Goal: Information Seeking & Learning: Learn about a topic

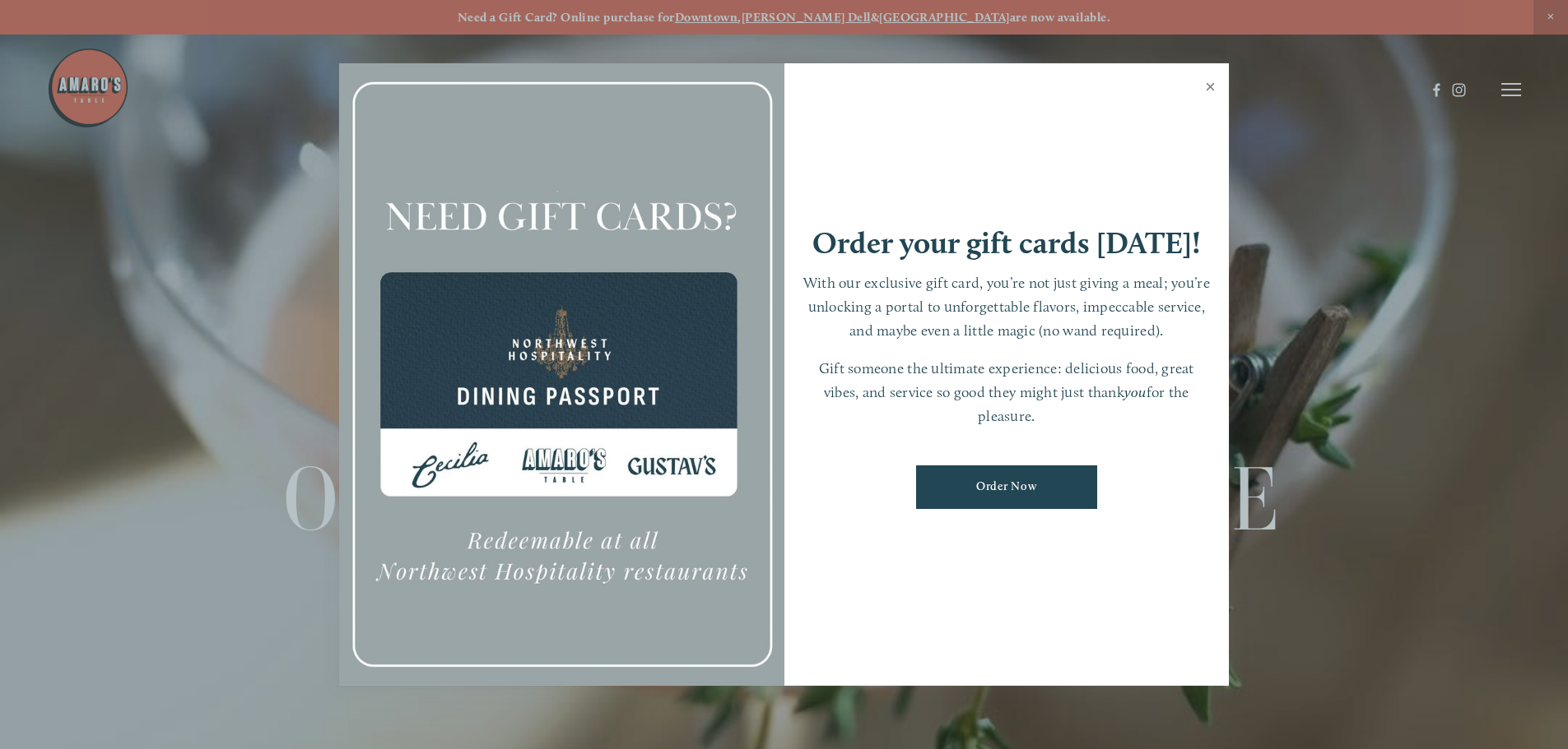
click at [1208, 85] on link "Close" at bounding box center [1210, 89] width 32 height 46
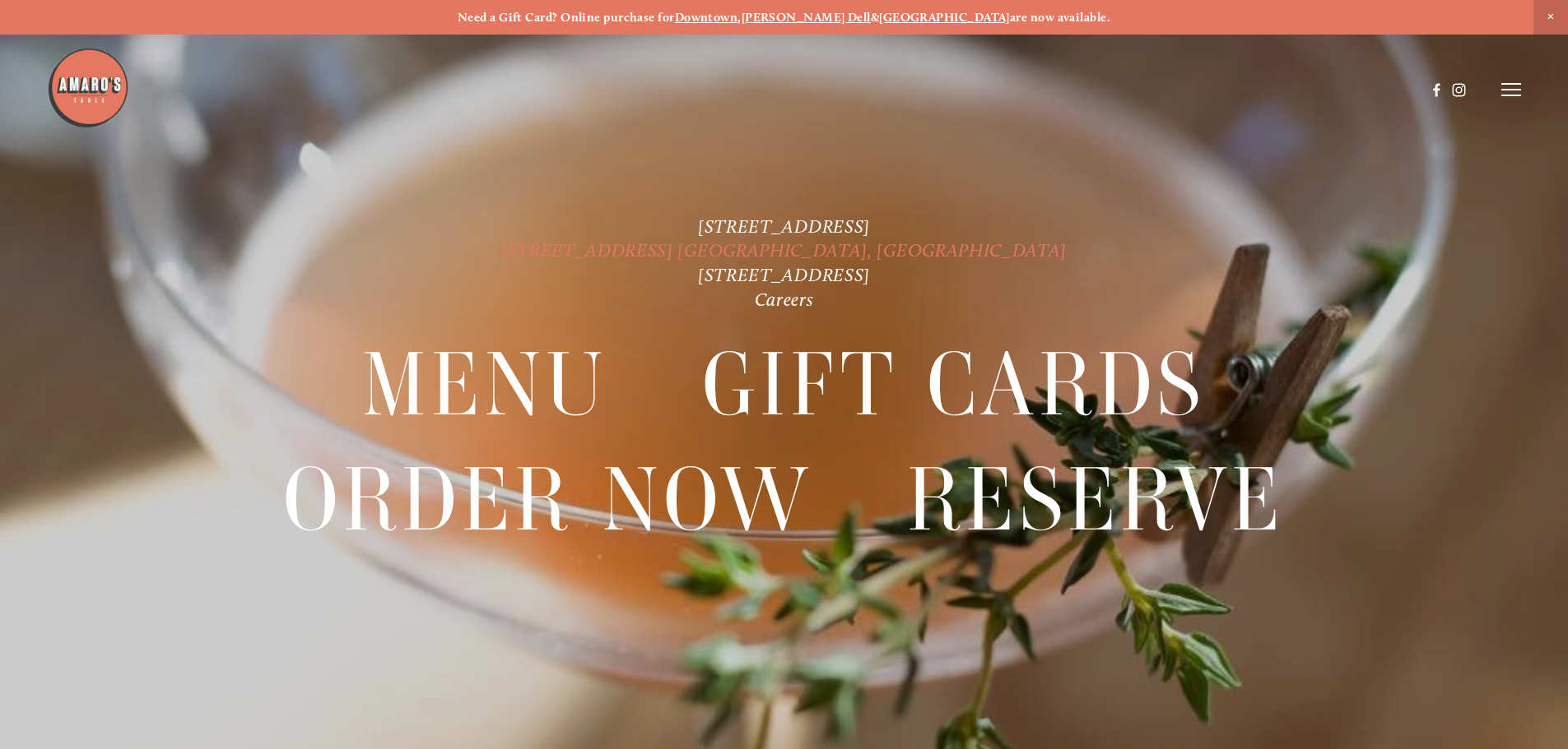
click at [731, 246] on link "[STREET_ADDRESS] [GEOGRAPHIC_DATA], [GEOGRAPHIC_DATA]" at bounding box center [783, 250] width 565 height 22
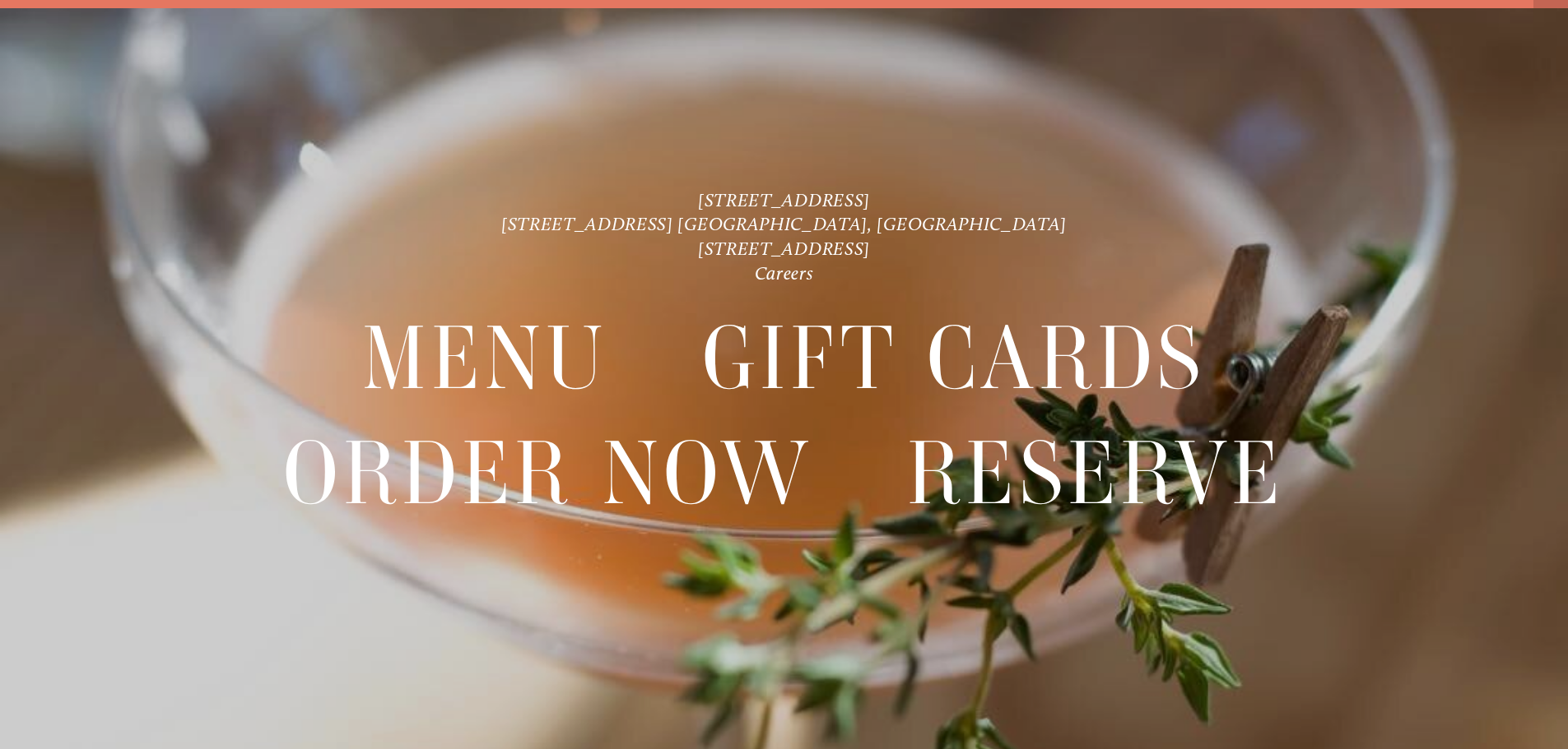
scroll to position [35, 0]
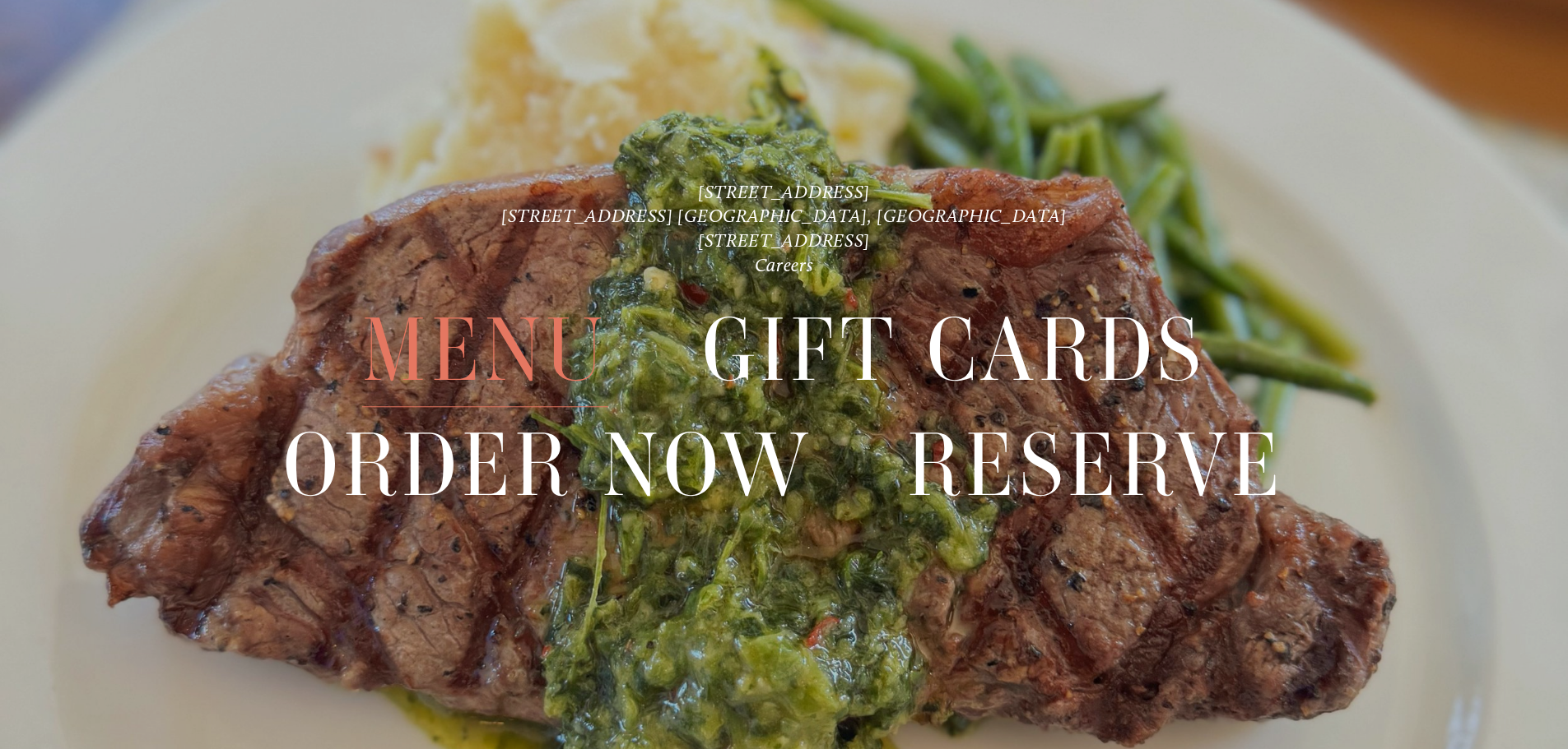
click at [428, 353] on span "Menu" at bounding box center [485, 351] width 246 height 114
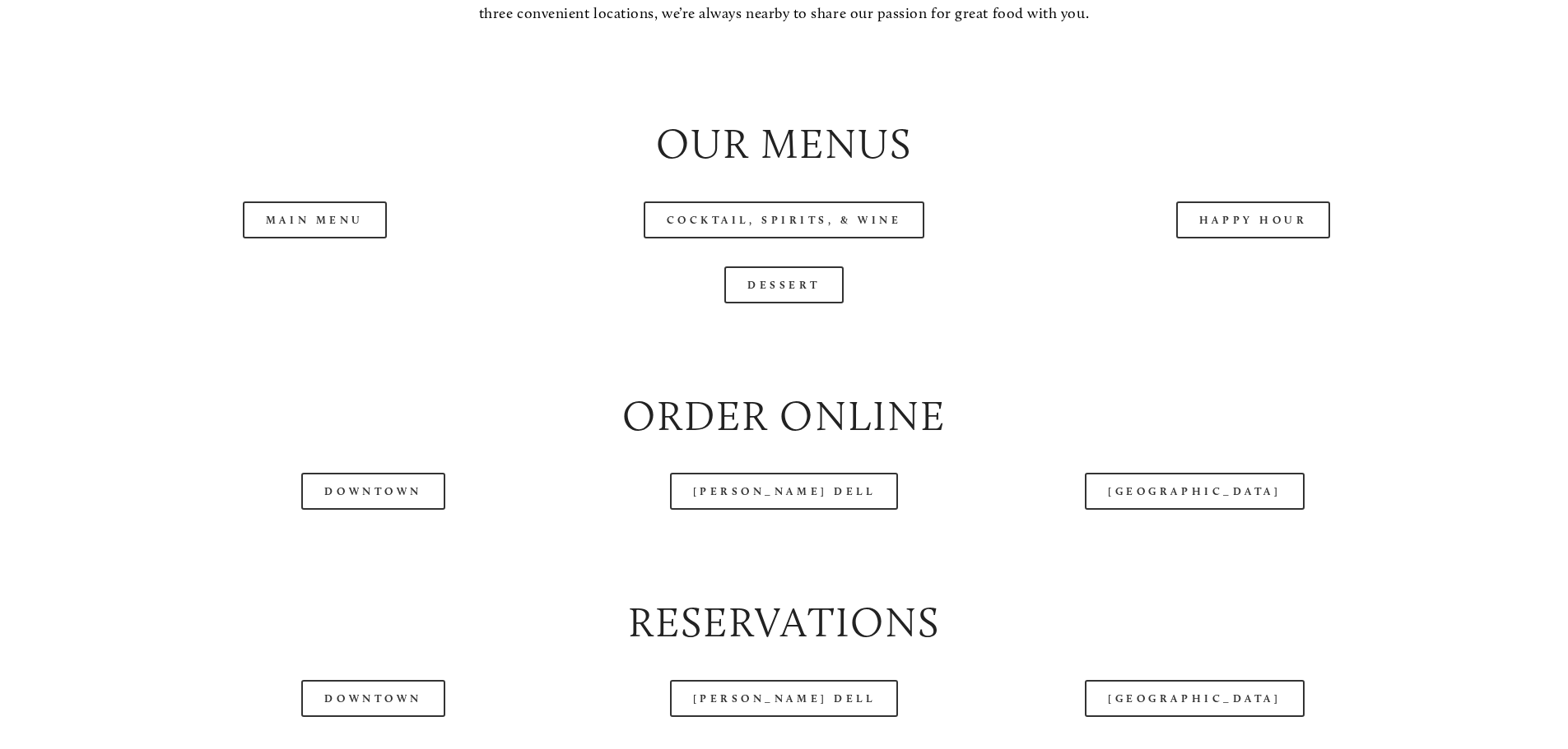
scroll to position [1892, 0]
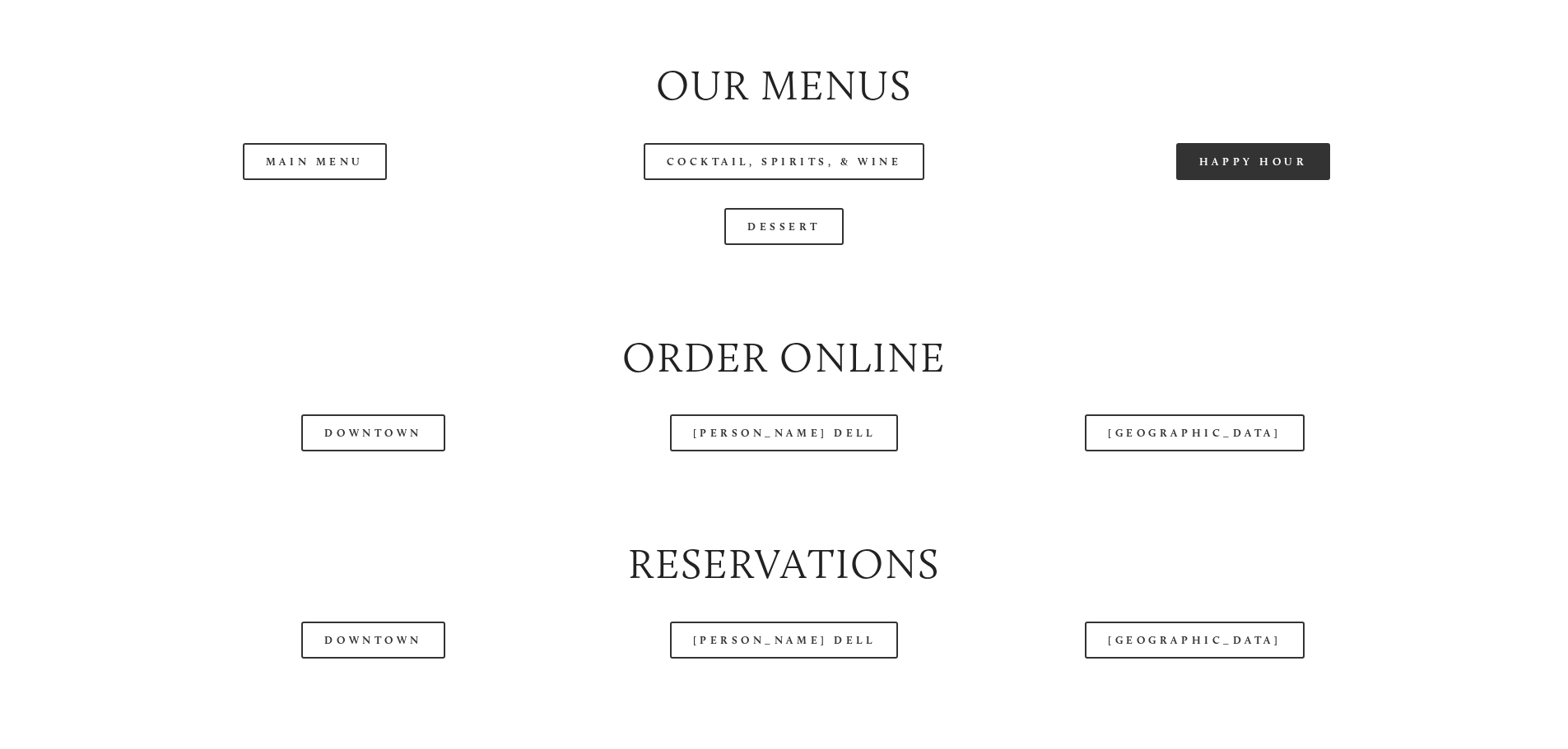
click at [1262, 181] on link "Happy Hour" at bounding box center [1253, 162] width 155 height 37
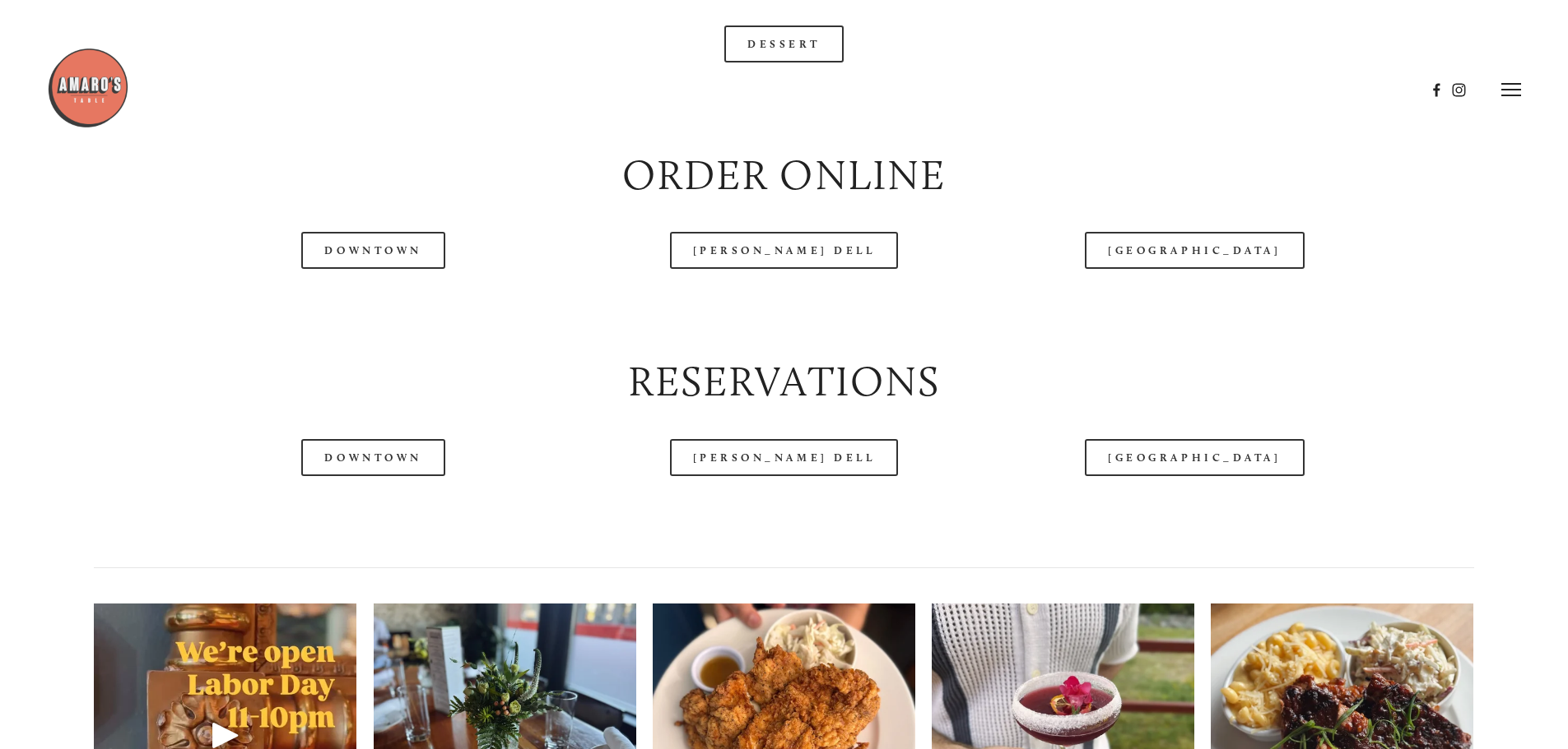
scroll to position [1974, 0]
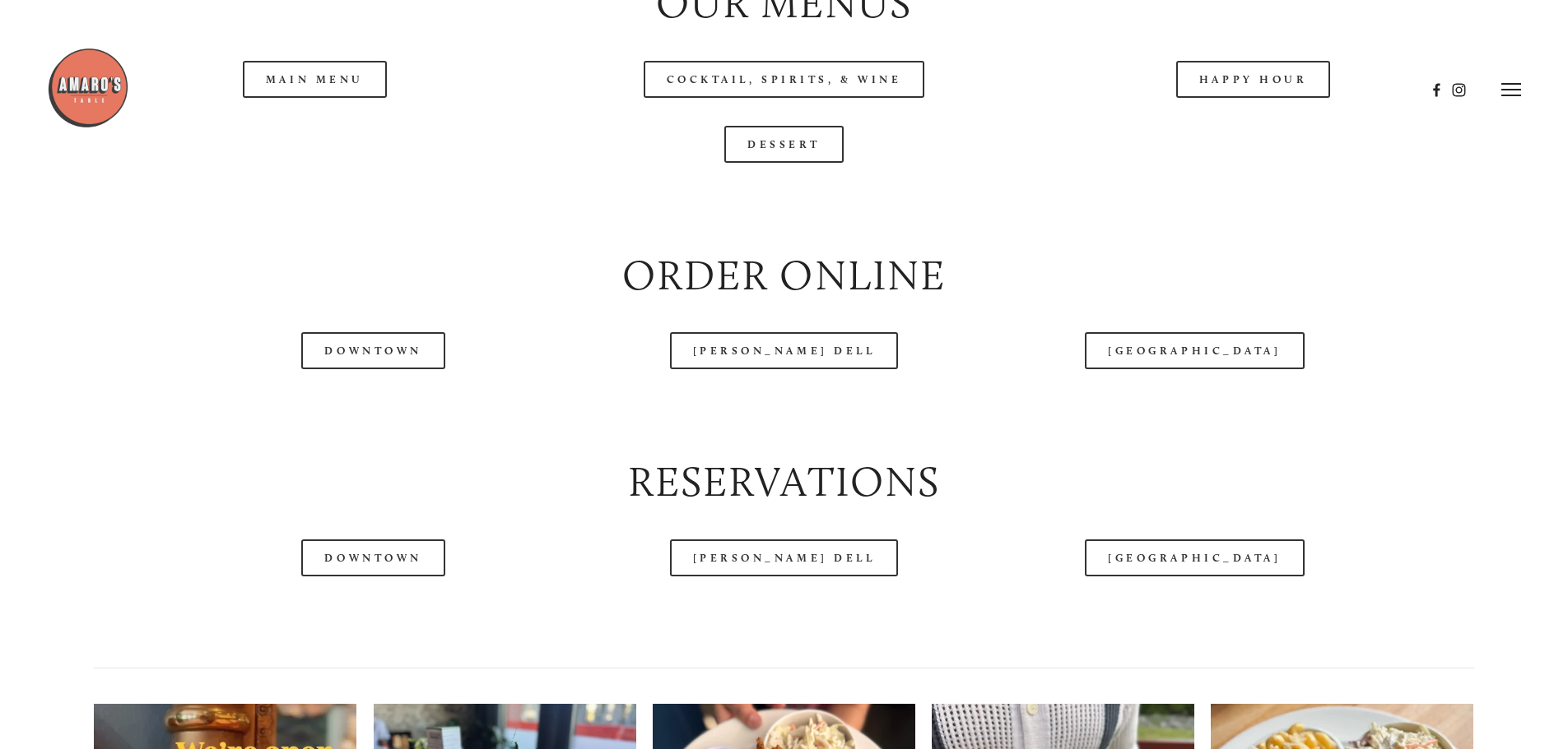
click at [299, 129] on div at bounding box center [736, 90] width 1378 height 85
click at [303, 126] on div at bounding box center [736, 90] width 1378 height 85
click at [429, 233] on div at bounding box center [783, 205] width 1407 height 56
click at [311, 127] on div at bounding box center [736, 90] width 1378 height 85
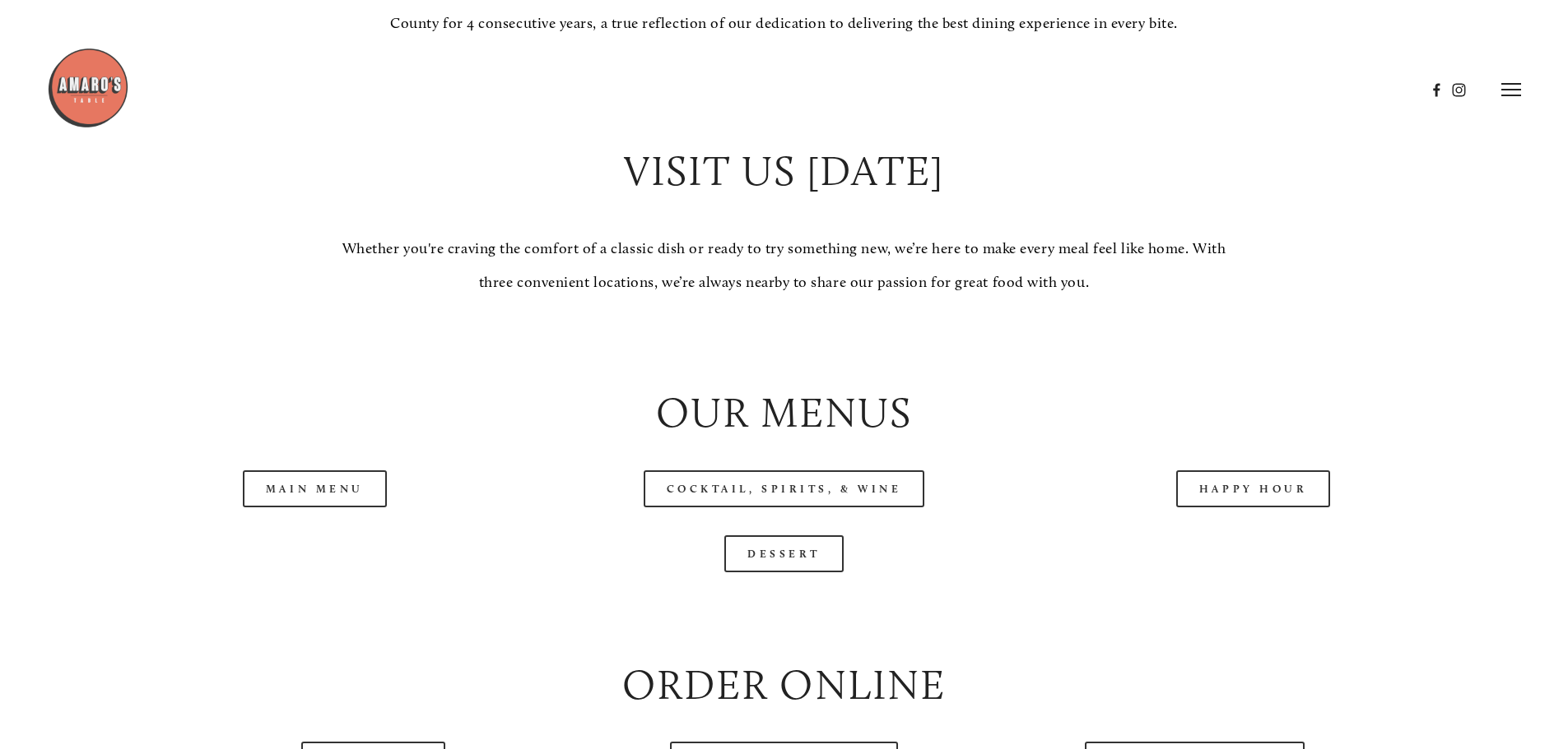
scroll to position [1563, 0]
click at [1511, 85] on icon at bounding box center [1511, 89] width 20 height 15
click at [1159, 90] on span "Menu" at bounding box center [1166, 90] width 34 height 16
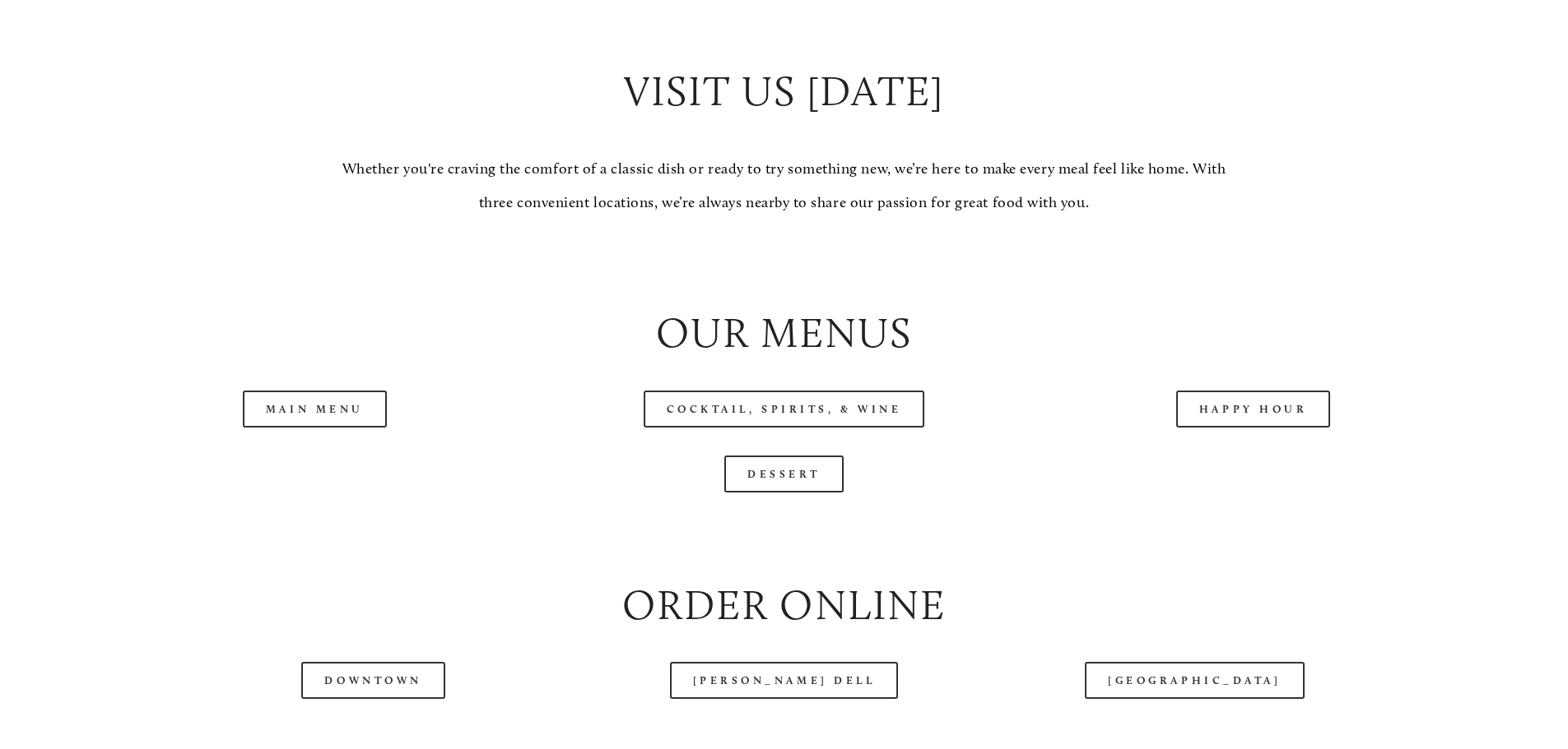
scroll to position [1645, 0]
click at [283, 427] on link "Main Menu" at bounding box center [315, 408] width 144 height 37
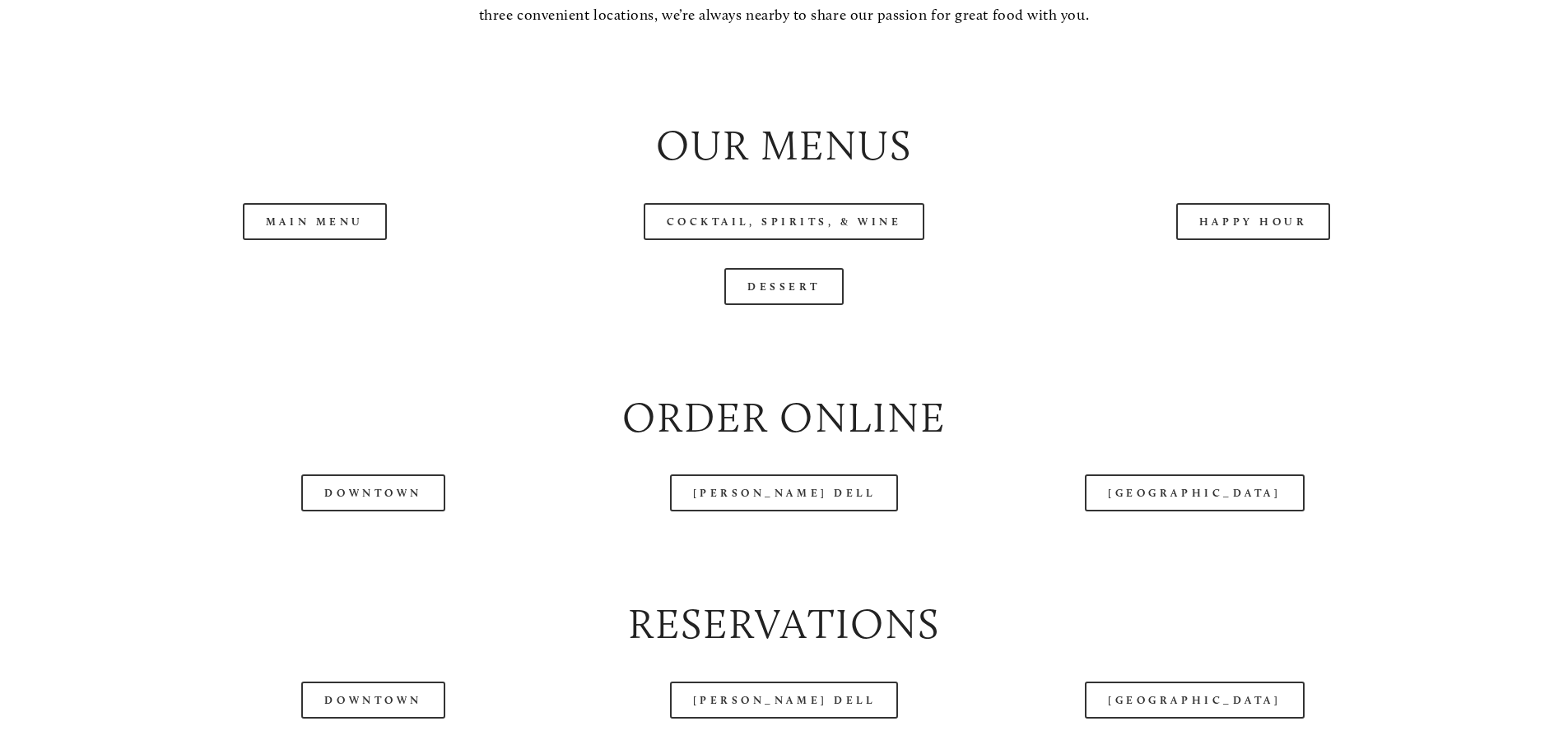
scroll to position [1892, 0]
